Goal: Task Accomplishment & Management: Manage account settings

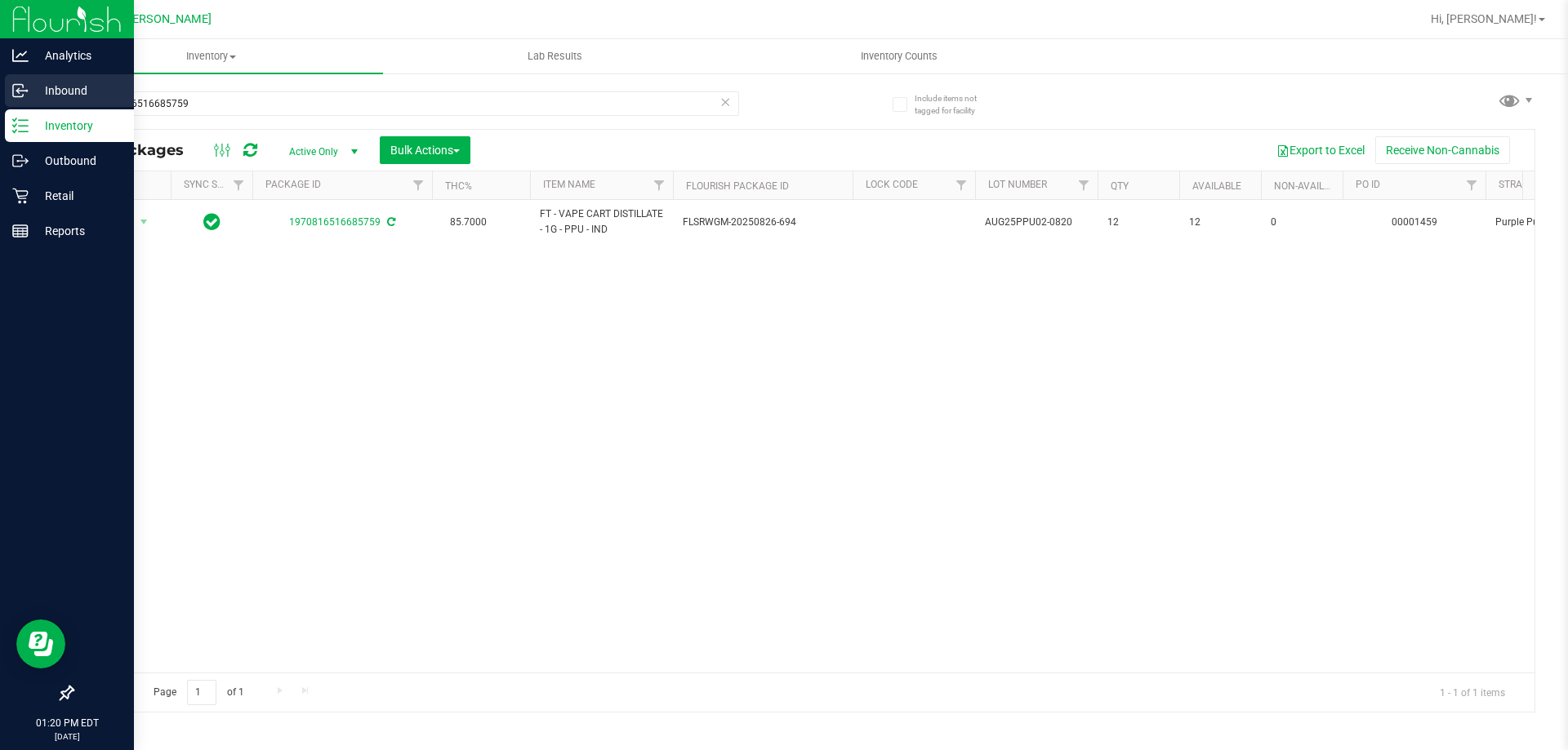
click at [71, 89] on p "Inbound" at bounding box center [78, 91] width 98 height 20
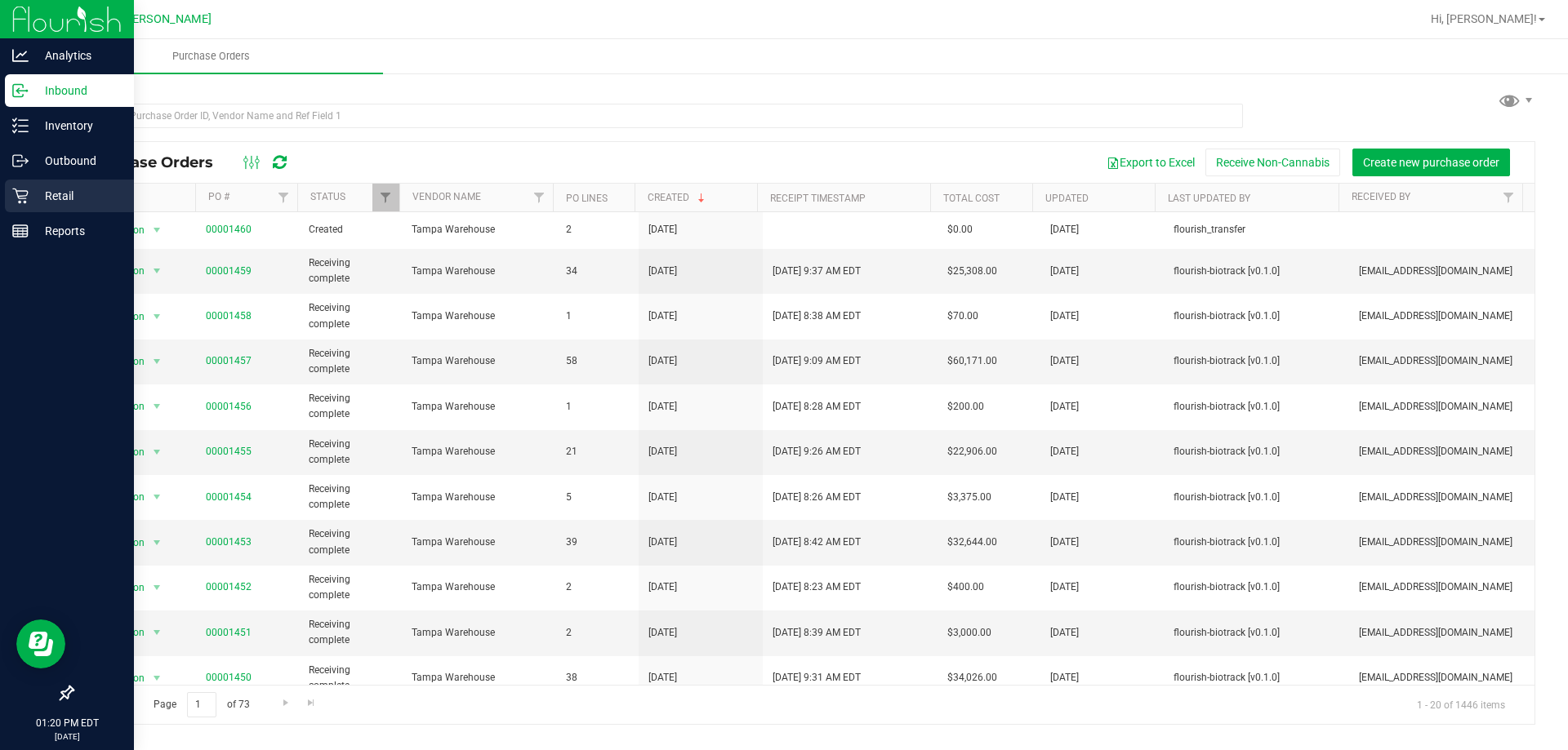
click at [66, 189] on p "Retail" at bounding box center [78, 196] width 98 height 20
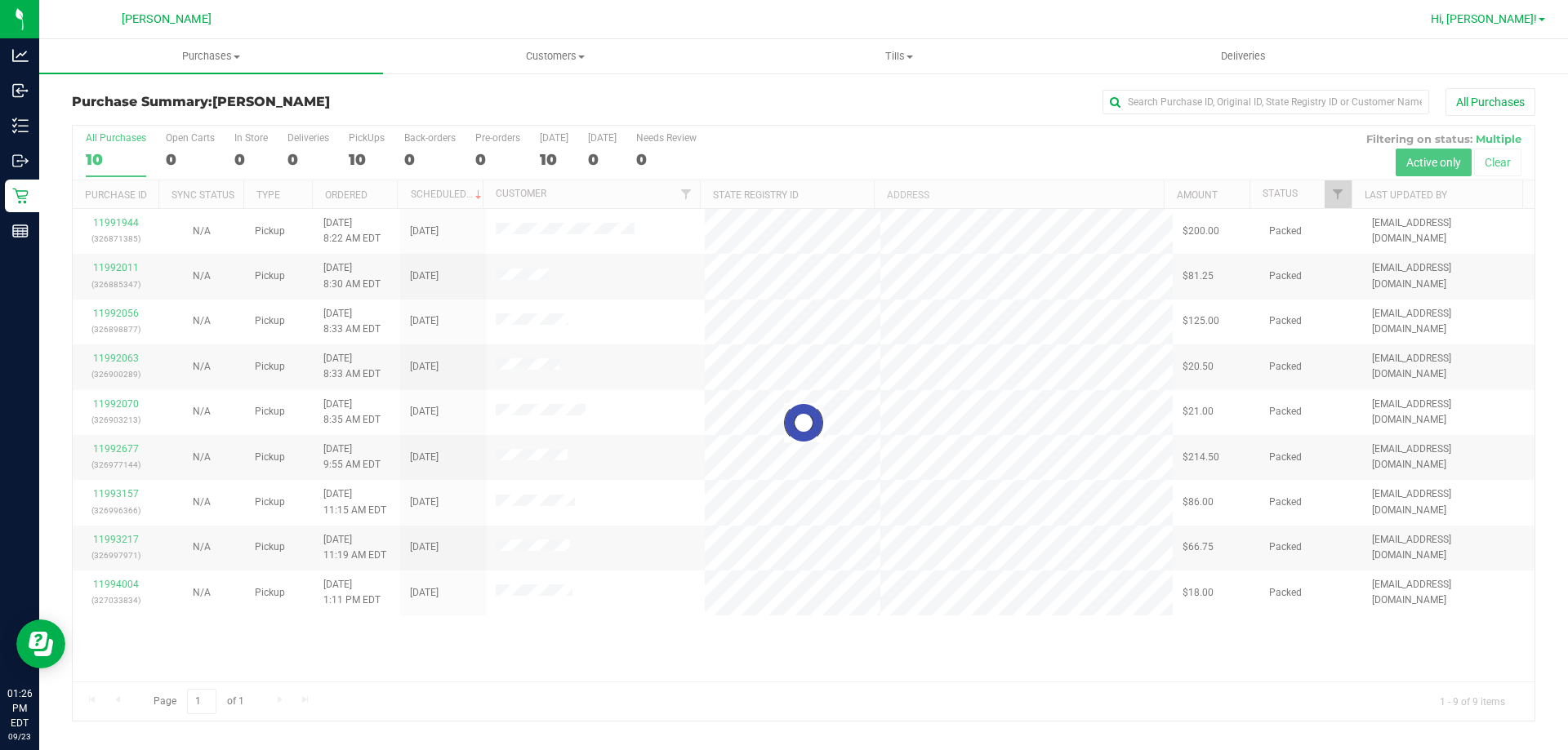
click at [1510, 22] on span "Hi, [PERSON_NAME]!" at bounding box center [1483, 18] width 106 height 13
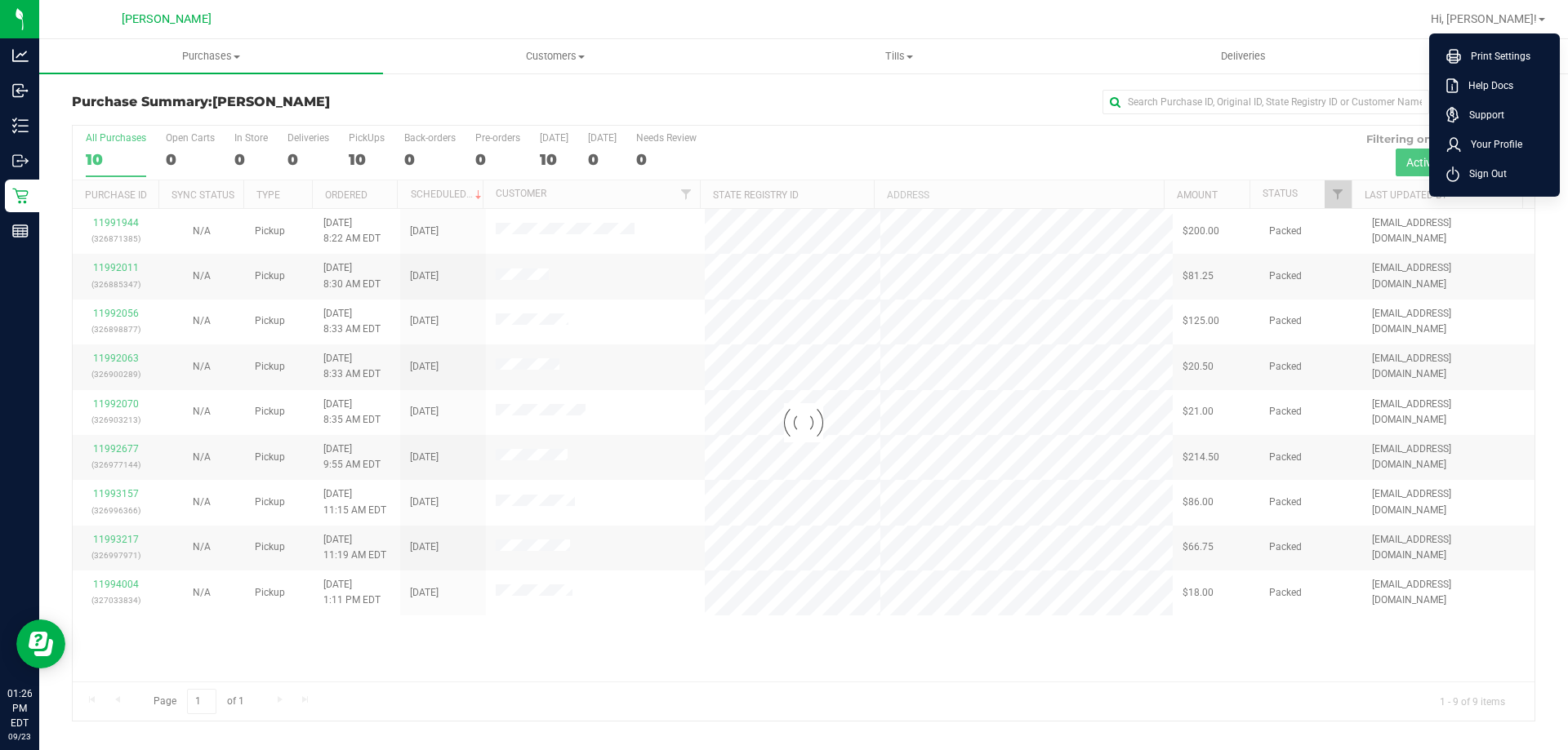
drag, startPoint x: 1479, startPoint y: 167, endPoint x: 1539, endPoint y: 111, distance: 82.1
click at [1480, 168] on span "Sign Out" at bounding box center [1483, 173] width 47 height 16
